Goal: Information Seeking & Learning: Learn about a topic

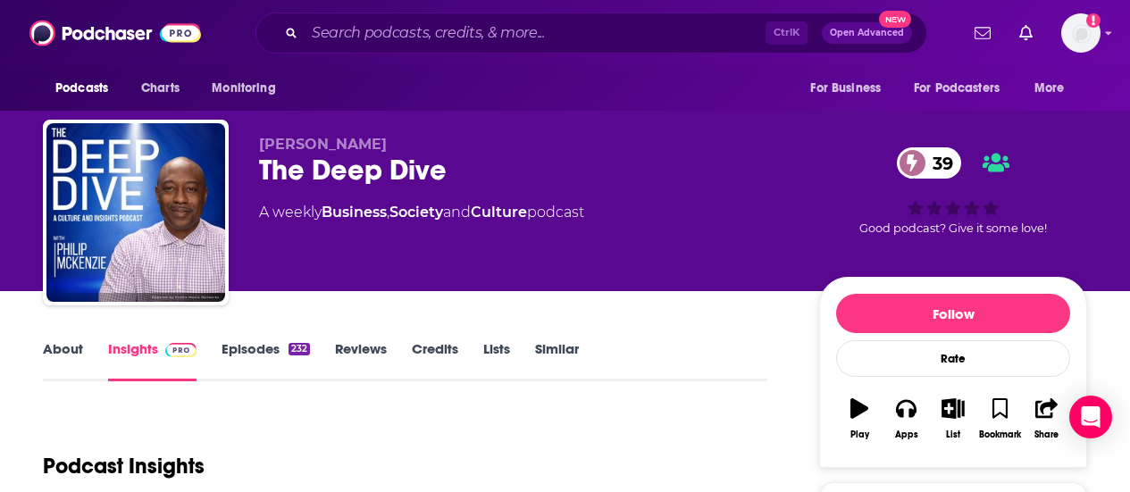
click at [349, 19] on div "Ctrl K Open Advanced New" at bounding box center [592, 33] width 672 height 41
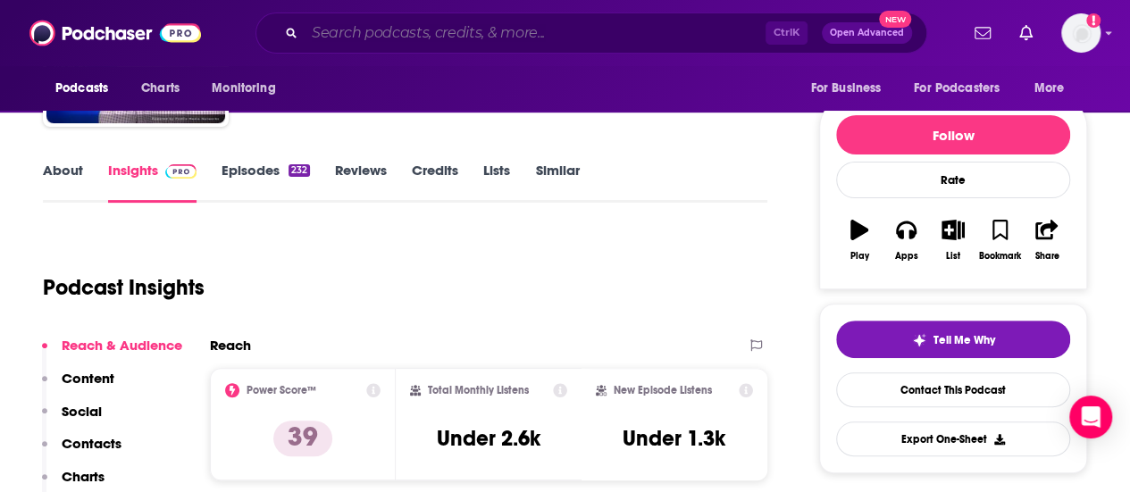
click at [348, 22] on input "Search podcasts, credits, & more..." at bounding box center [535, 33] width 461 height 29
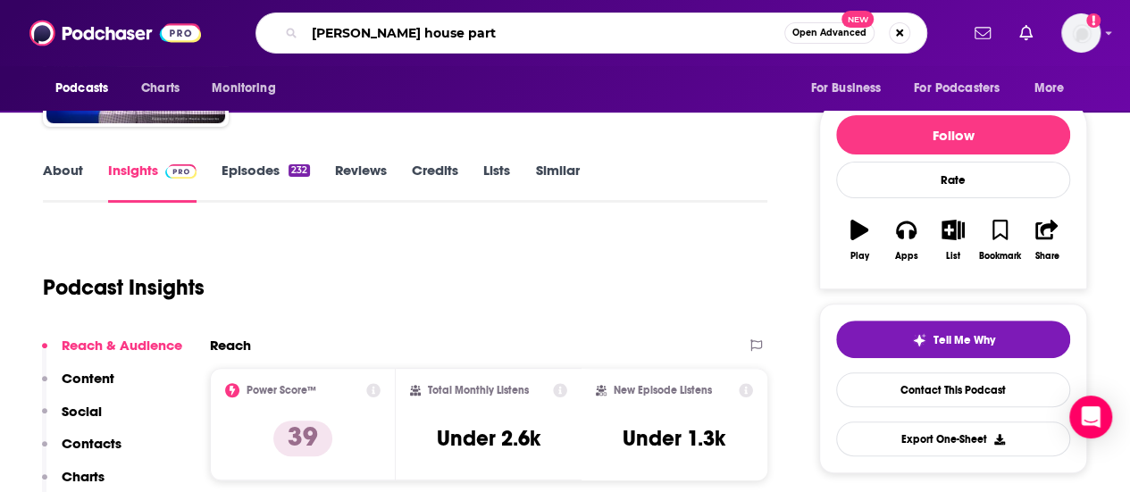
type input "[PERSON_NAME] house party"
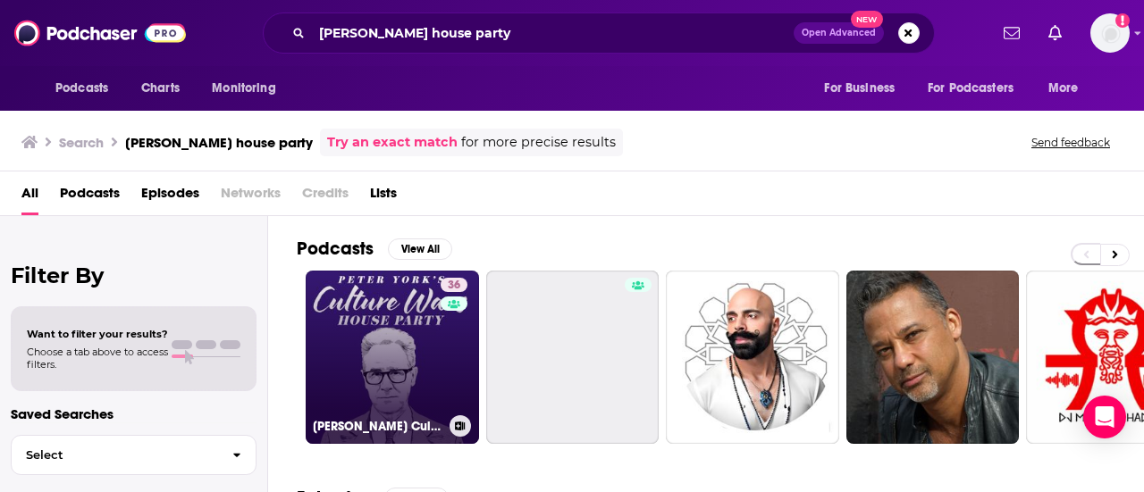
click at [348, 292] on link "36 [PERSON_NAME] Culture Wars House Party" at bounding box center [392, 357] width 173 height 173
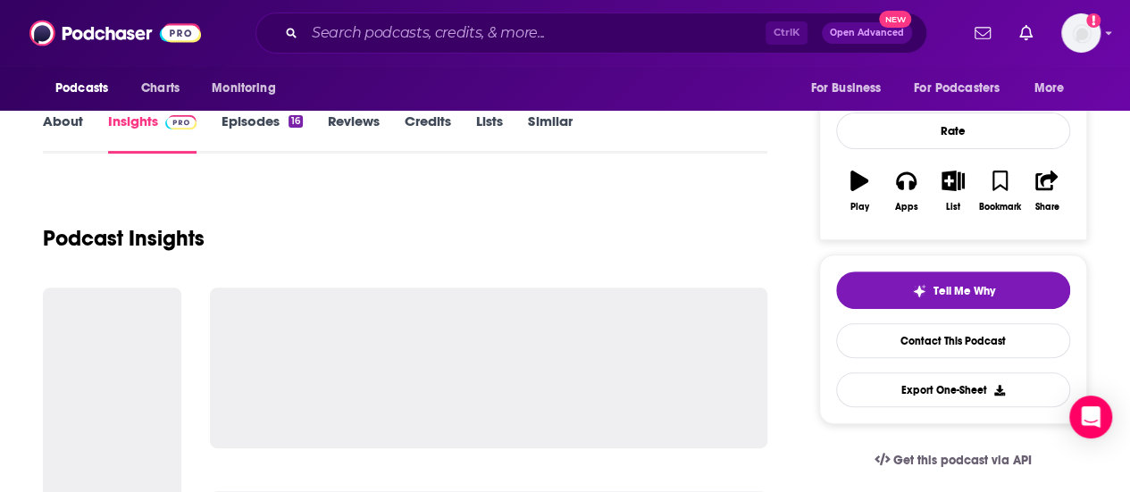
scroll to position [268, 0]
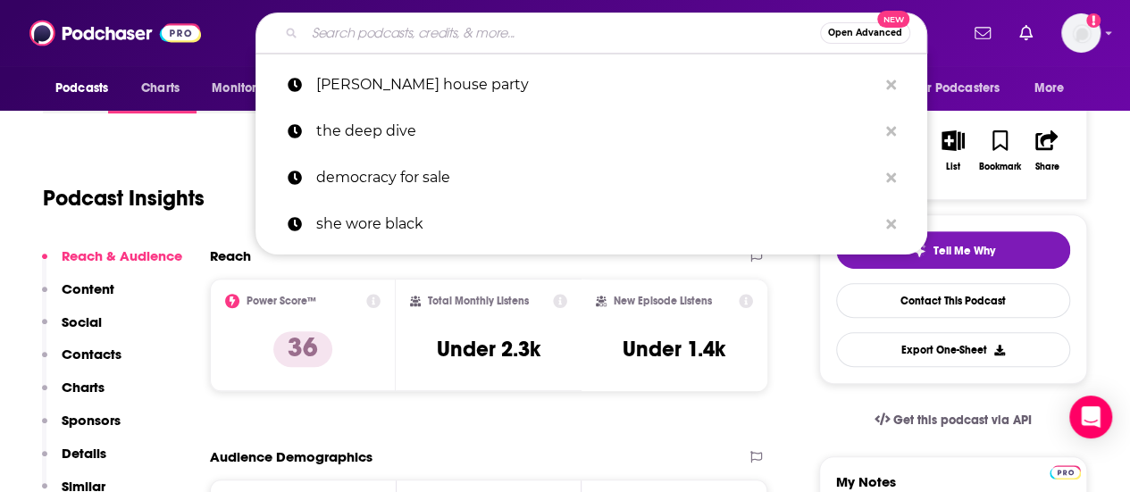
click at [434, 27] on input "Search podcasts, credits, & more..." at bounding box center [563, 33] width 516 height 29
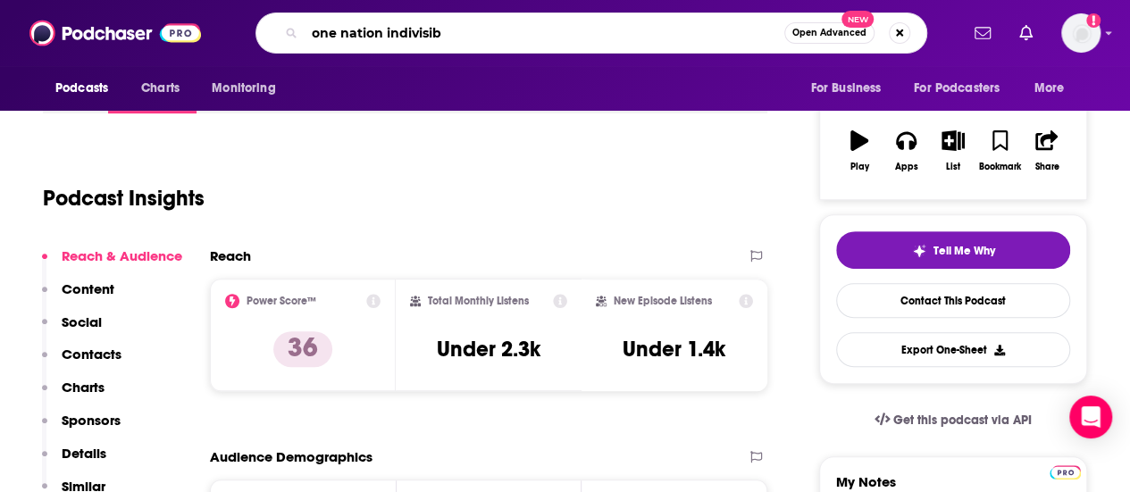
type input "one nation indivisibl"
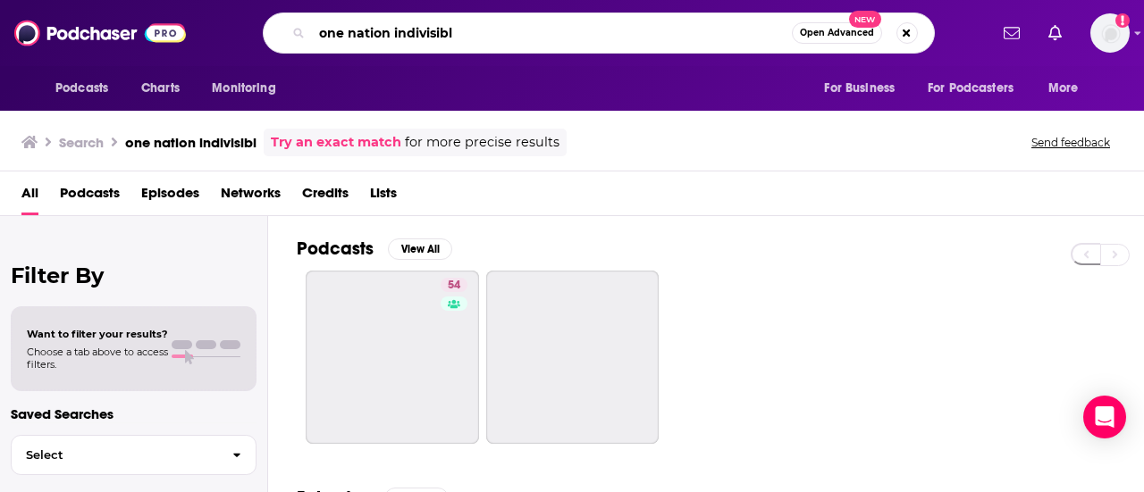
click at [507, 36] on input "one nation indivisibl" at bounding box center [552, 33] width 480 height 29
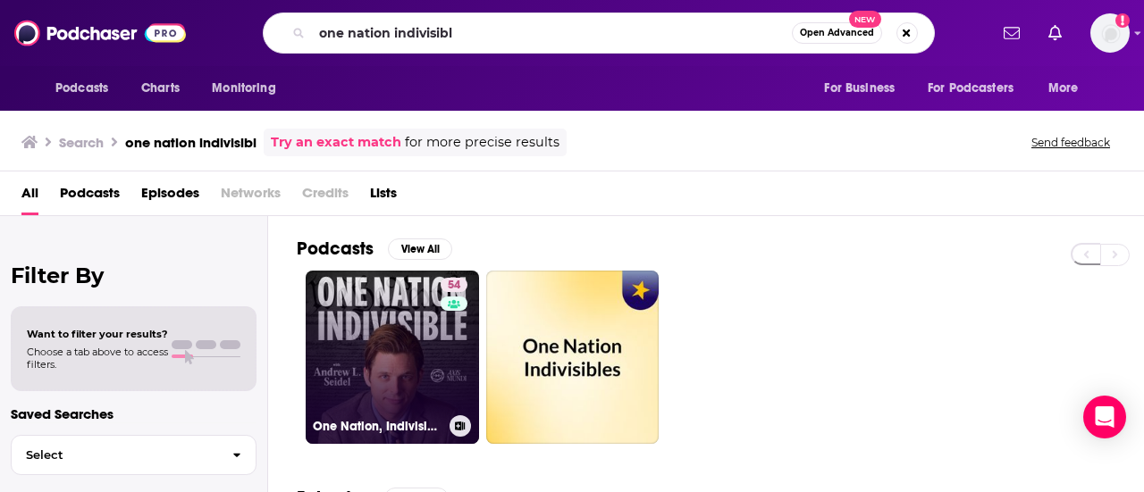
click at [371, 307] on link "54 One Nation, Indivisible with [PERSON_NAME]" at bounding box center [392, 357] width 173 height 173
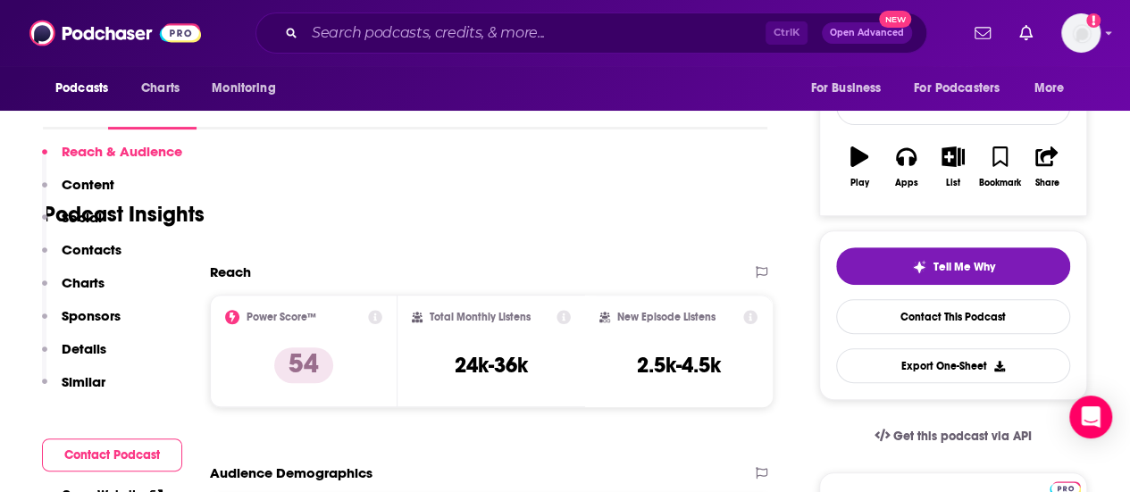
scroll to position [357, 0]
